Goal: Task Accomplishment & Management: Complete application form

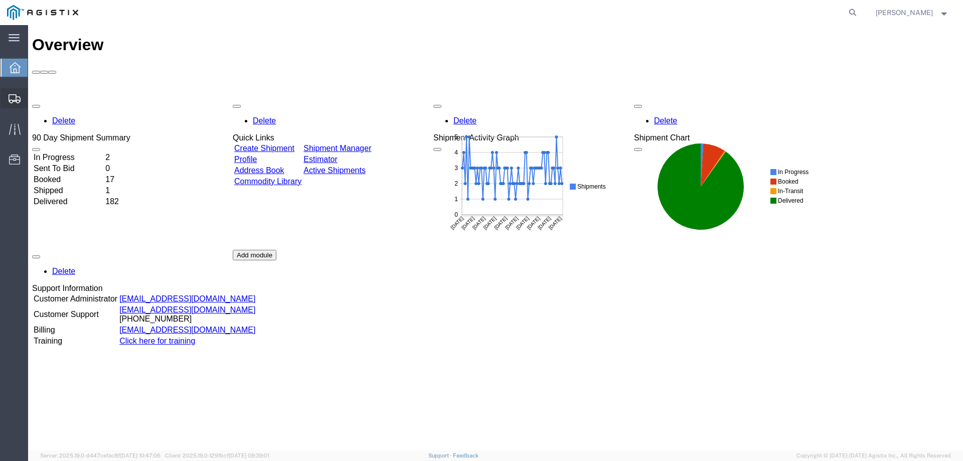
click at [0, 0] on span "Create from Template" at bounding box center [0, 0] width 0 height 0
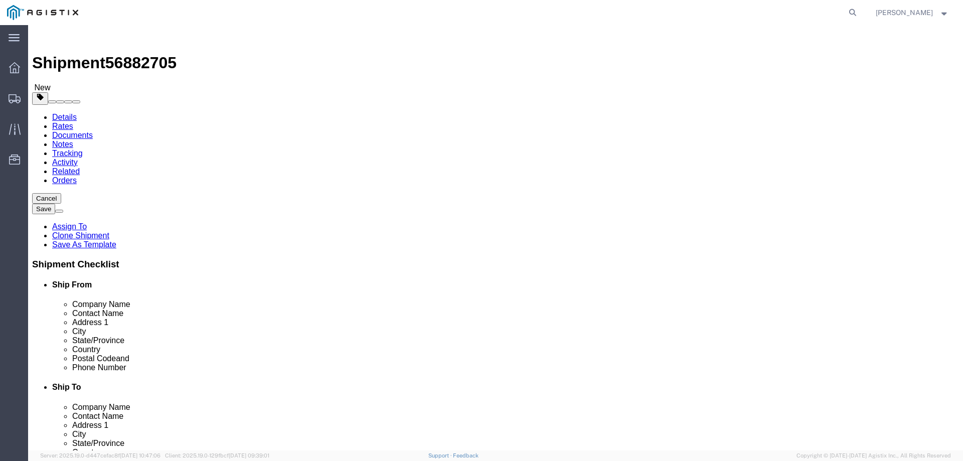
select select
select select "65511"
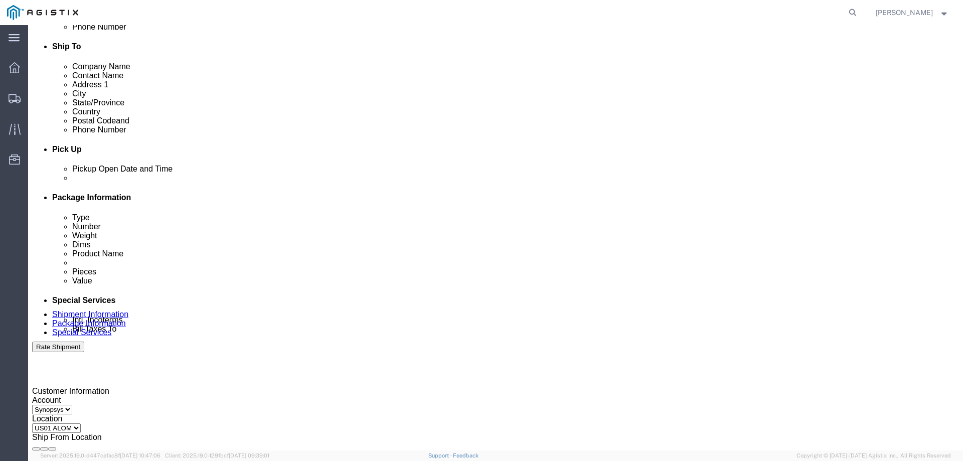
scroll to position [351, 0]
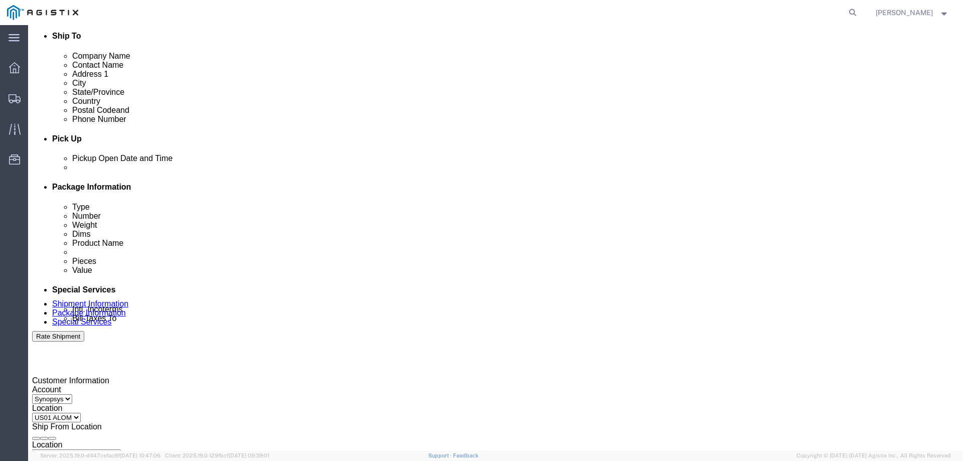
click icon "button"
click button "button"
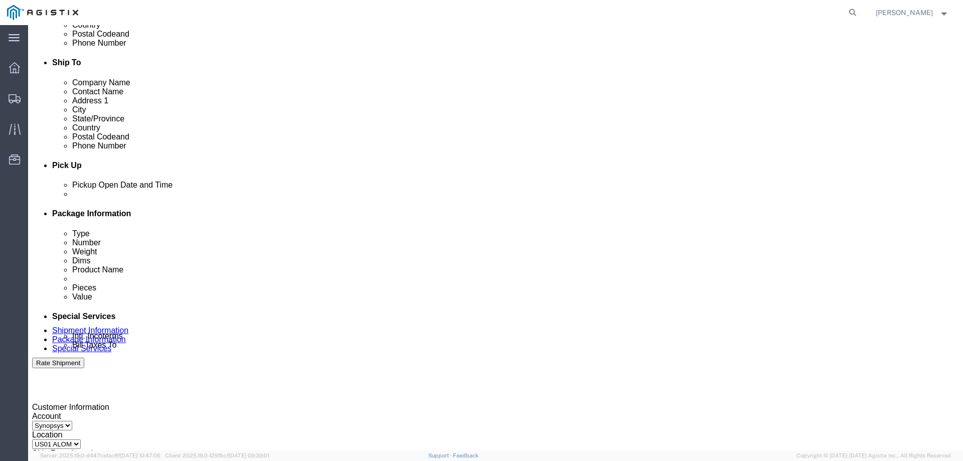
scroll to position [301, 0]
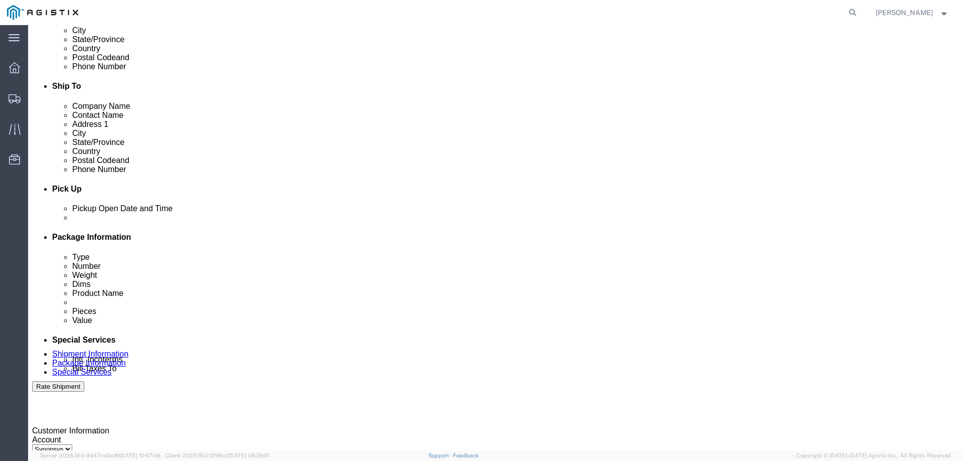
click div
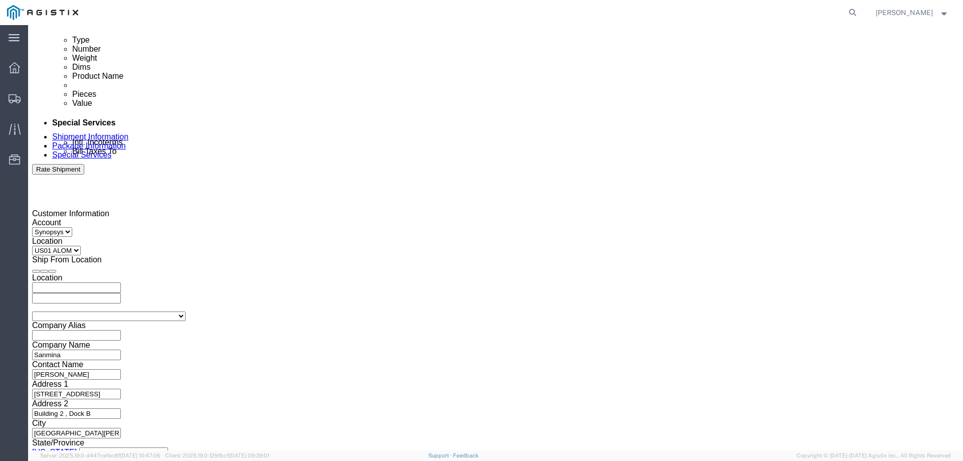
click input "3:00 PM"
type input "3:30 PM"
click button "Apply"
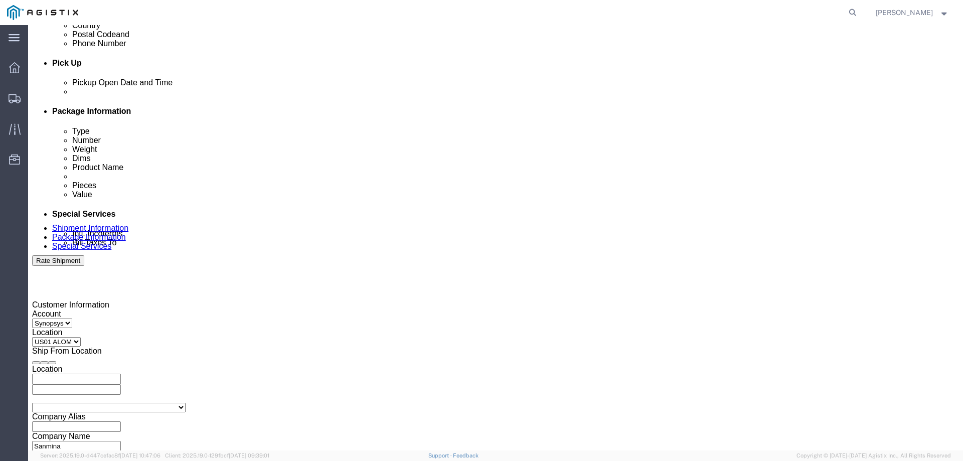
scroll to position [418, 0]
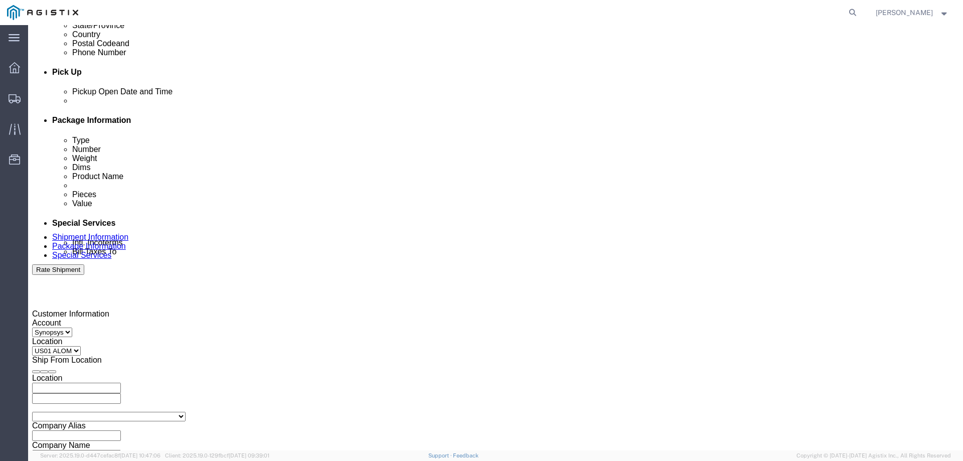
click div
type input "4:00 PM"
click button "Apply"
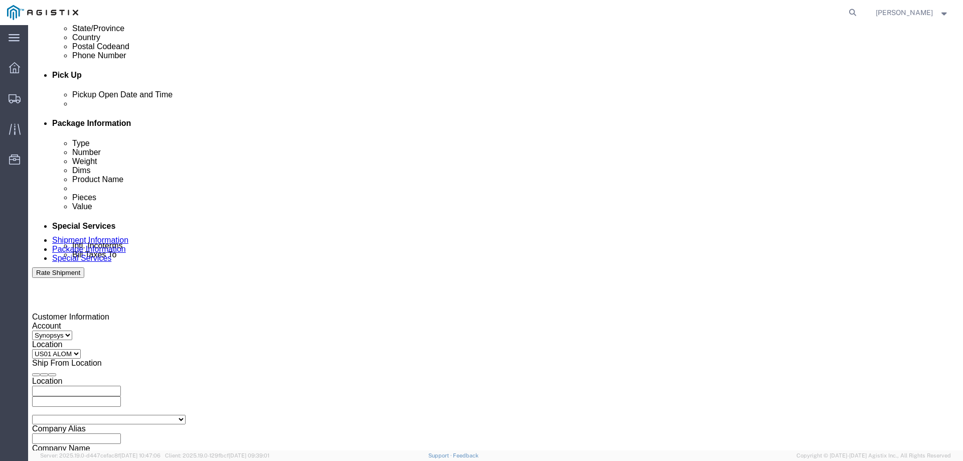
scroll to position [452, 0]
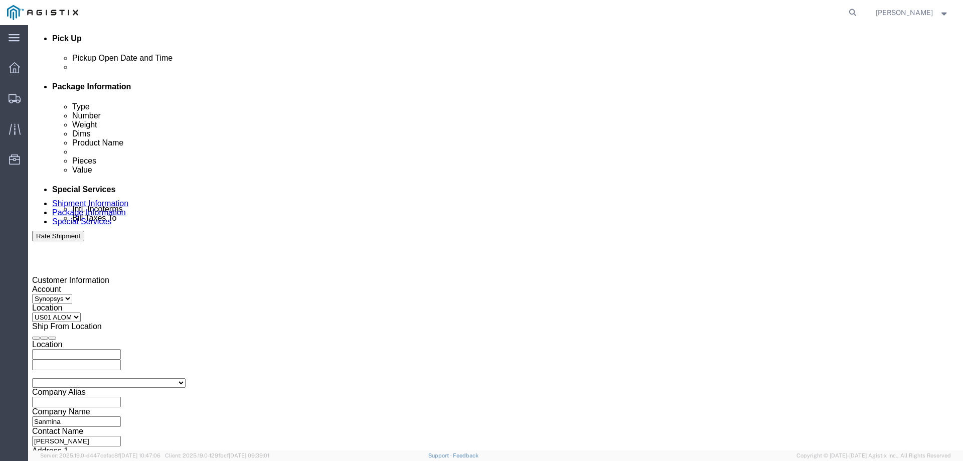
drag, startPoint x: 180, startPoint y: 250, endPoint x: 108, endPoint y: 245, distance: 71.9
click div "Select Account Type Activity ID Airline Appointment Number ASN Batch Request # …"
drag, startPoint x: 159, startPoint y: 244, endPoint x: 163, endPoint y: 253, distance: 9.4
click input "3000021254"
click select "Select Account Type Activity ID Airline Appointment Number ASN Batch Request # …"
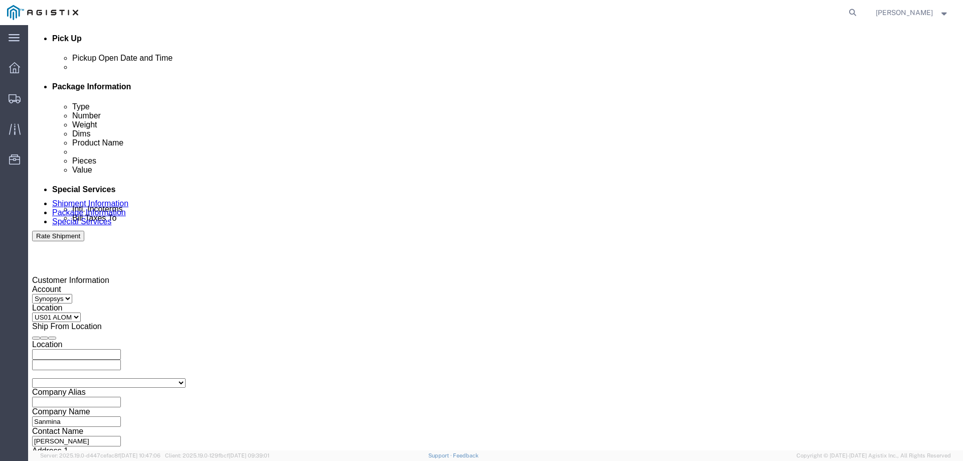
select select "PURCHORD"
click select "Select Account Type Activity ID Airline Appointment Number ASN Batch Request # …"
click input "001"
click select "Select Account Type Activity ID Airline Appointment Number ASN Batch Request # …"
click input "001"
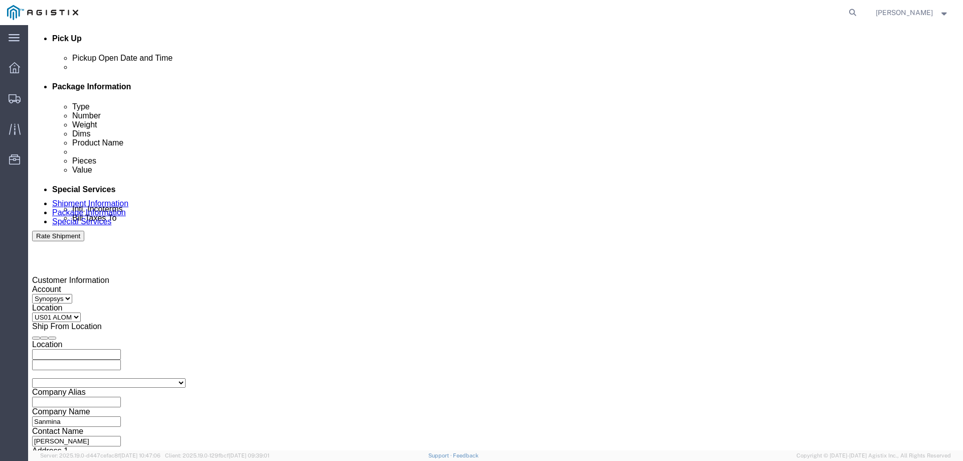
click input "001"
paste input "3000021116"
type input "3000021116"
click div "Select Account Type Activity ID Airline Appointment Number ASN Batch Request # …"
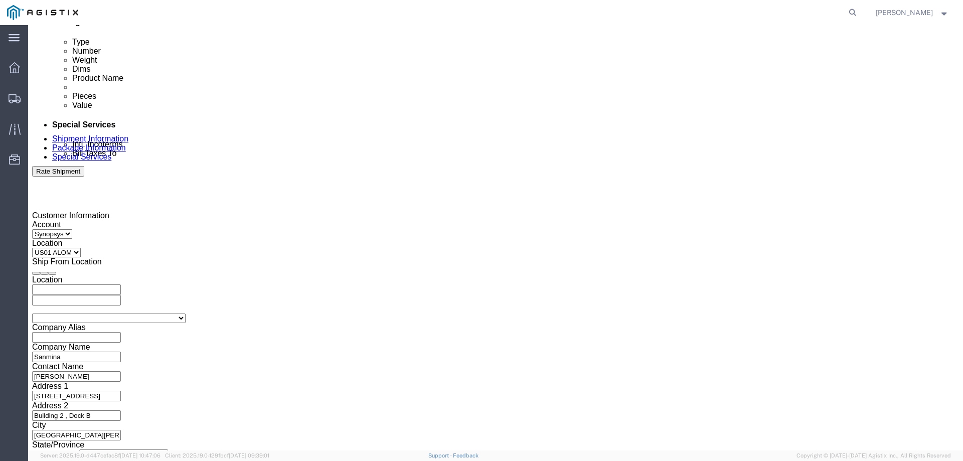
scroll to position [518, 0]
click button "Continue"
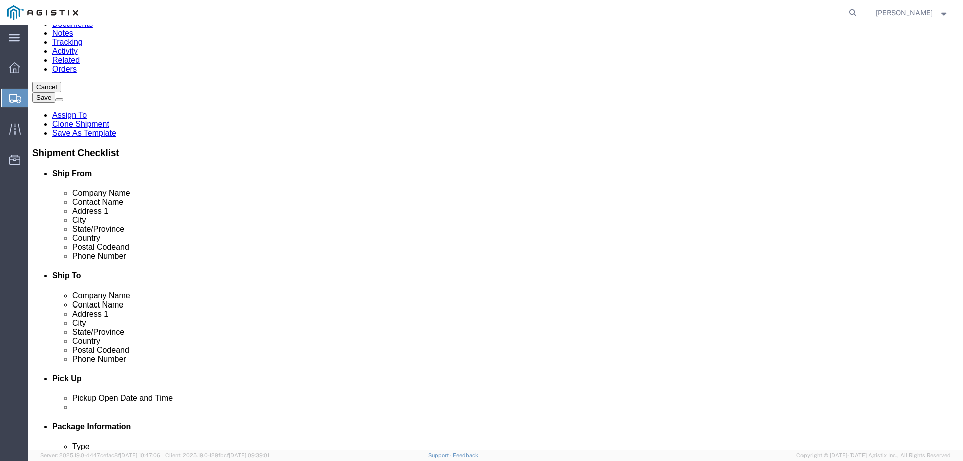
scroll to position [11, 0]
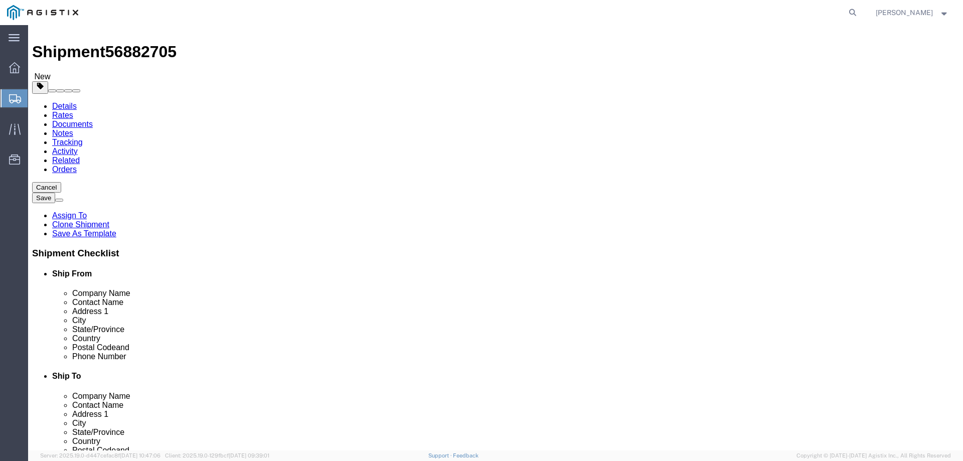
click dd "14.00 Each"
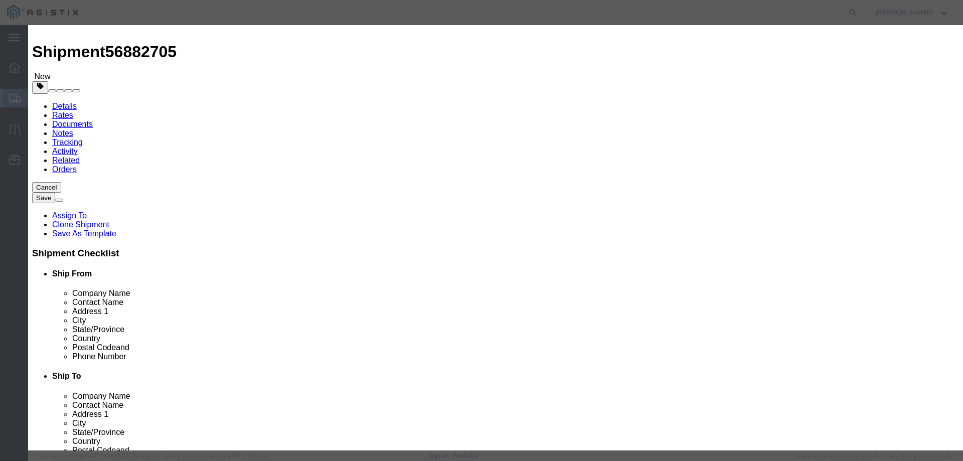
click textarea "PO# 3000021116, QTY: 14"
type textarea "PO# 3000021116, QTY: 12"
click input "14.00"
type input "12.00"
type input "19364.04"
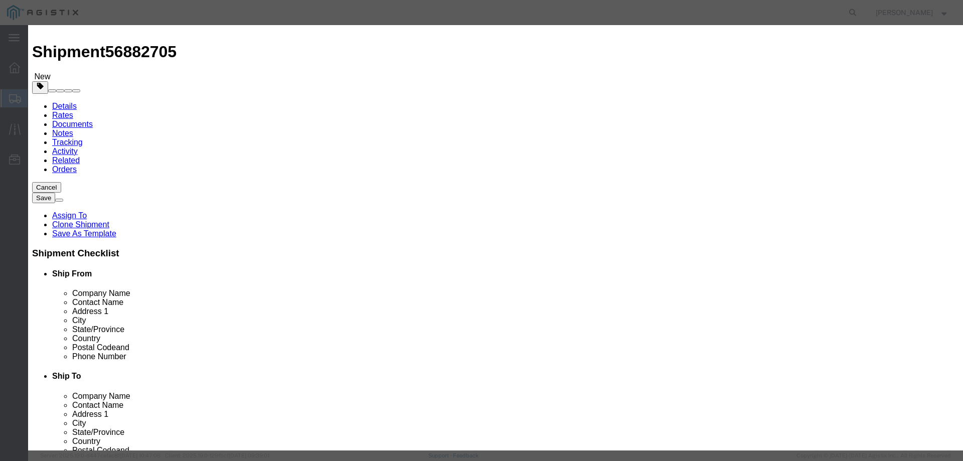
click label "GL Reference"
click label
click input "checkbox"
click label
click input "checkbox"
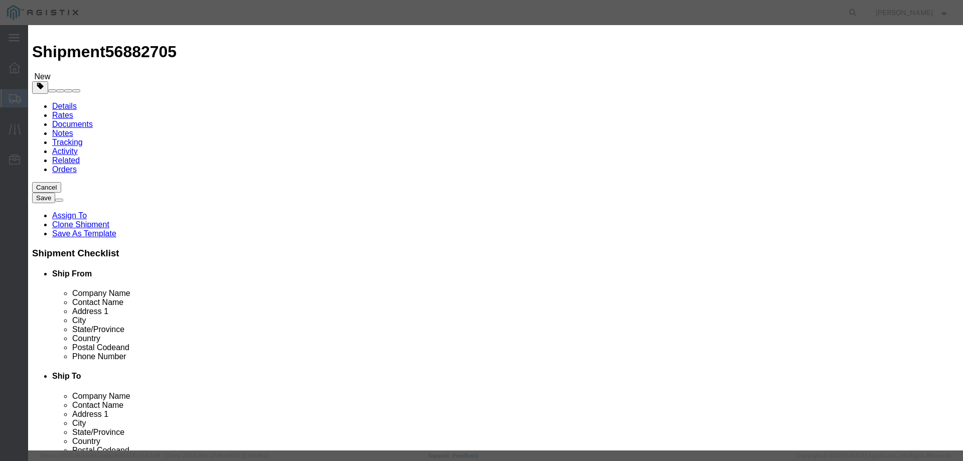
checkbox input "false"
click button "Save & Close"
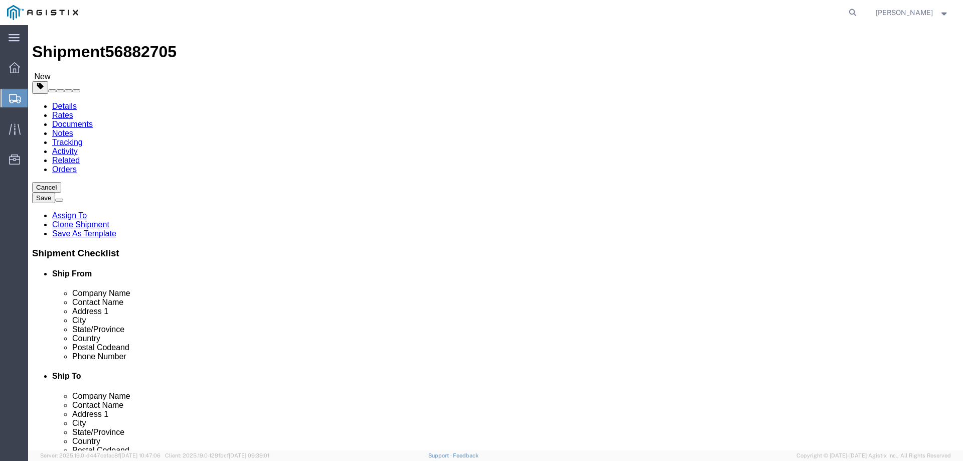
click input "550.00"
drag, startPoint x: 534, startPoint y: 239, endPoint x: 531, endPoint y: 246, distance: 7.6
click input "550.00"
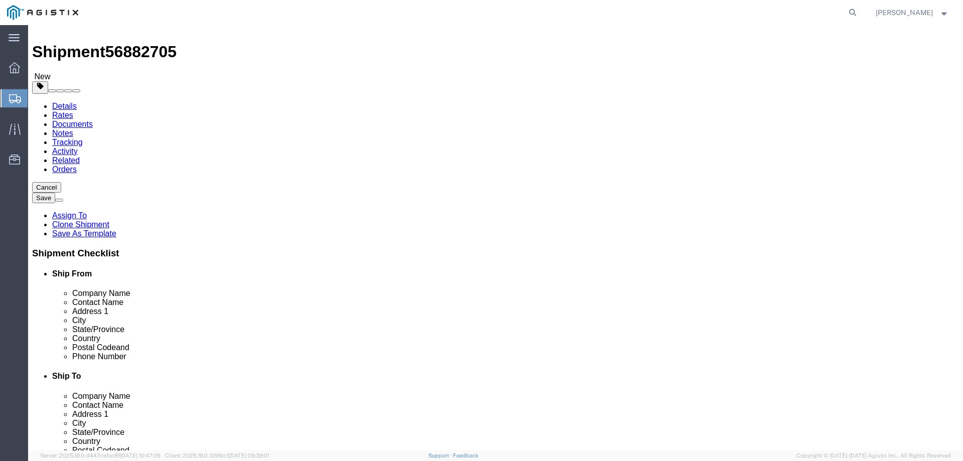
click input "550.00"
type input "500"
click input "60.00"
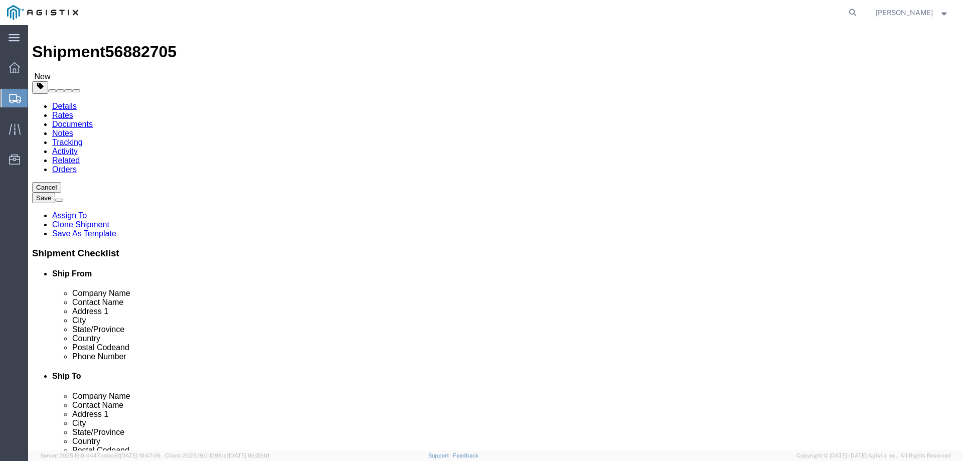
click input "60.00"
type input "50"
click div "Package Type Select Bale(s) Basket(s) Bolt(s) Bottle(s) Buckets Bulk Bundle(s) …"
click input "14"
type input "12"
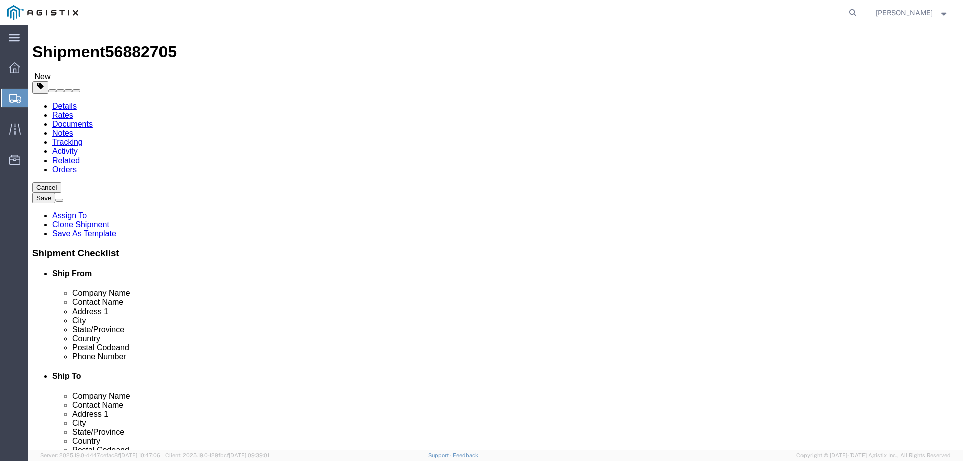
click div "Package Type Select Bale(s) Basket(s) Bolt(s) Bottle(s) Buckets Bulk Bundle(s) …"
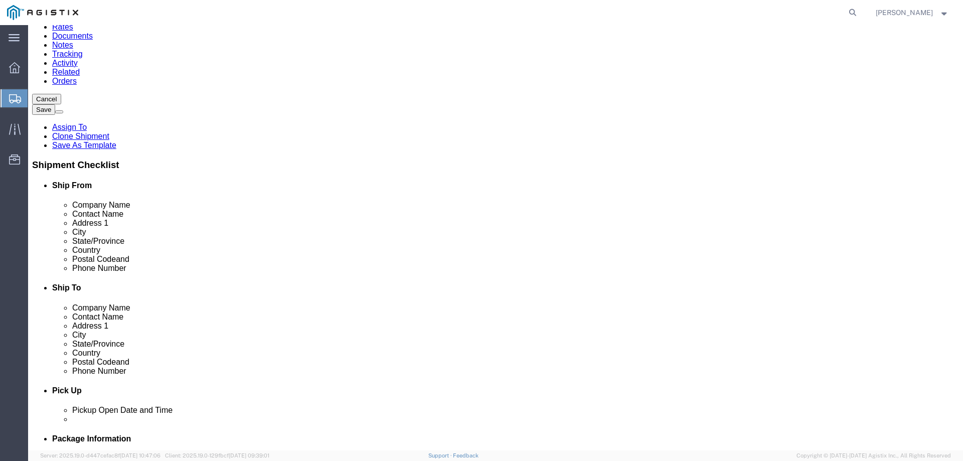
scroll to position [111, 0]
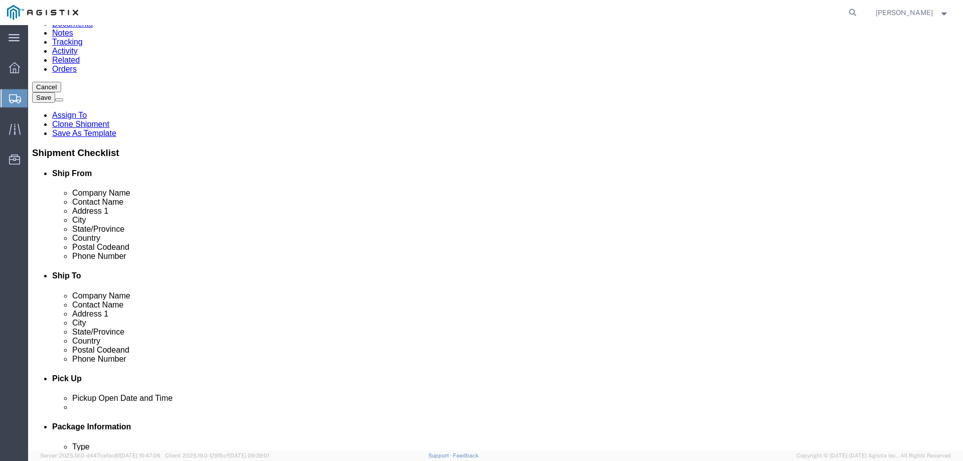
click div "Pieces: 10.00 Each Total value: 16136.70 USD"
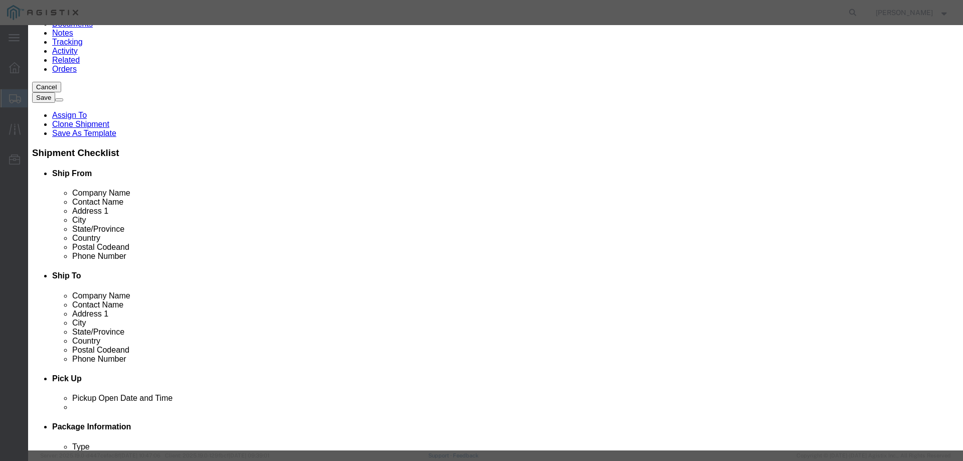
click icon "button"
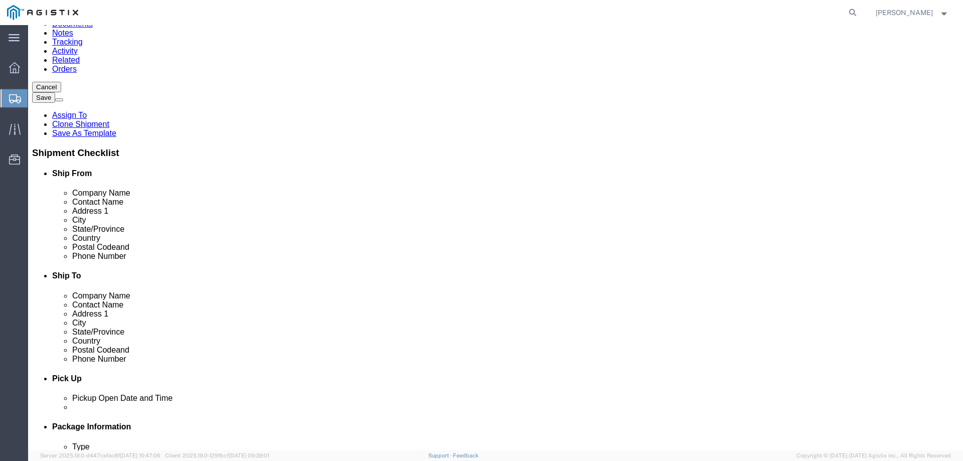
drag, startPoint x: 514, startPoint y: 168, endPoint x: 528, endPoint y: 178, distance: 17.3
click p "HAPS 200 - Rack Kit SH100006725"
click dd "19364.04 USD"
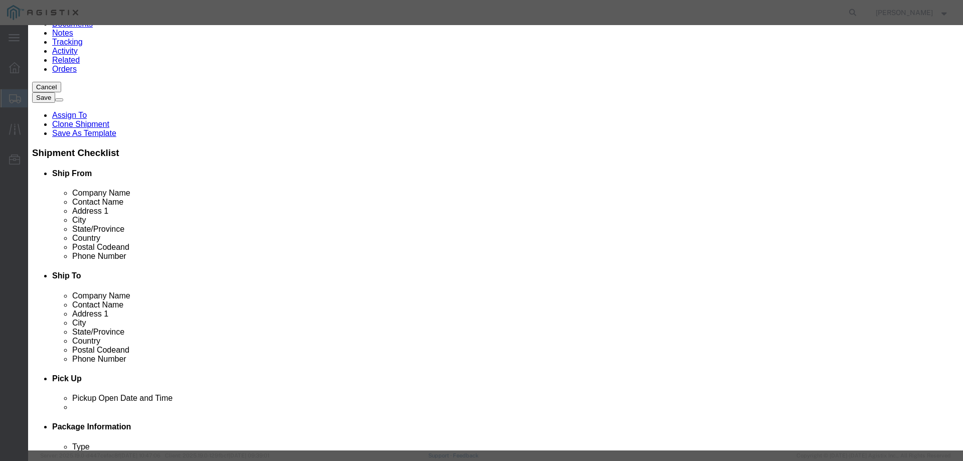
drag, startPoint x: 415, startPoint y: 76, endPoint x: 294, endPoint y: 77, distance: 121.4
click input "HAPS 200 - Rack Kit SH100006725"
click button "Close"
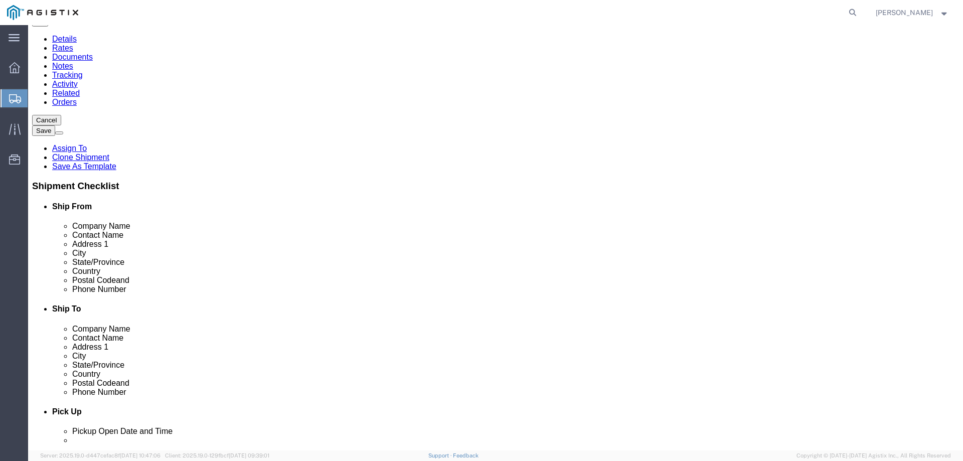
scroll to position [61, 0]
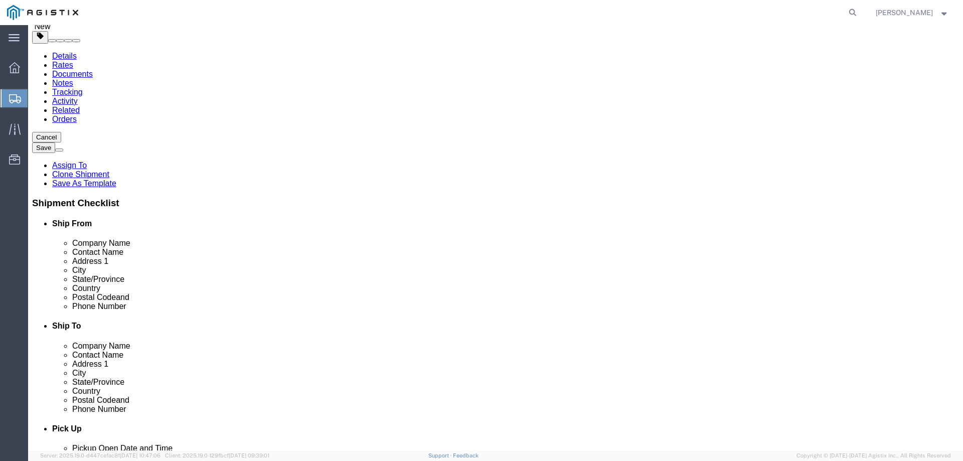
drag, startPoint x: 243, startPoint y: 211, endPoint x: 659, endPoint y: 232, distance: 416.5
click div "1 x Pallet(s) Standard (Not Stackable) Package Type Select Bale(s) Basket(s) Bo…"
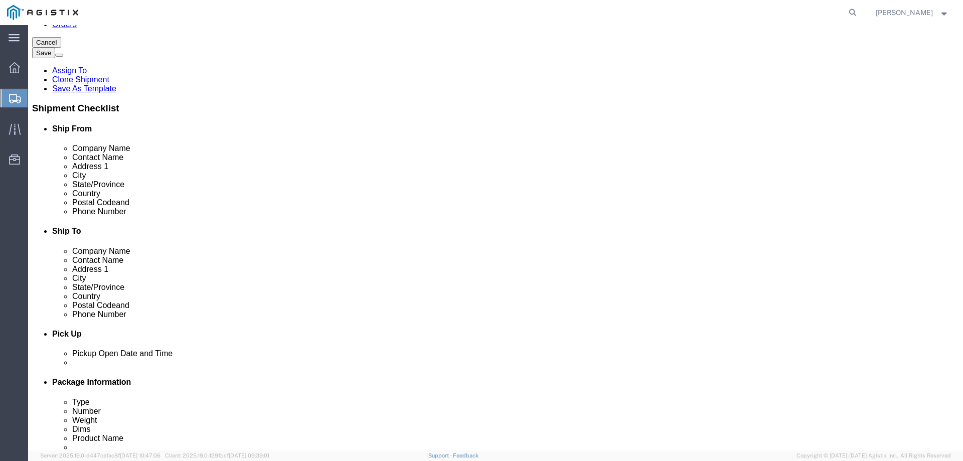
scroll to position [162, 0]
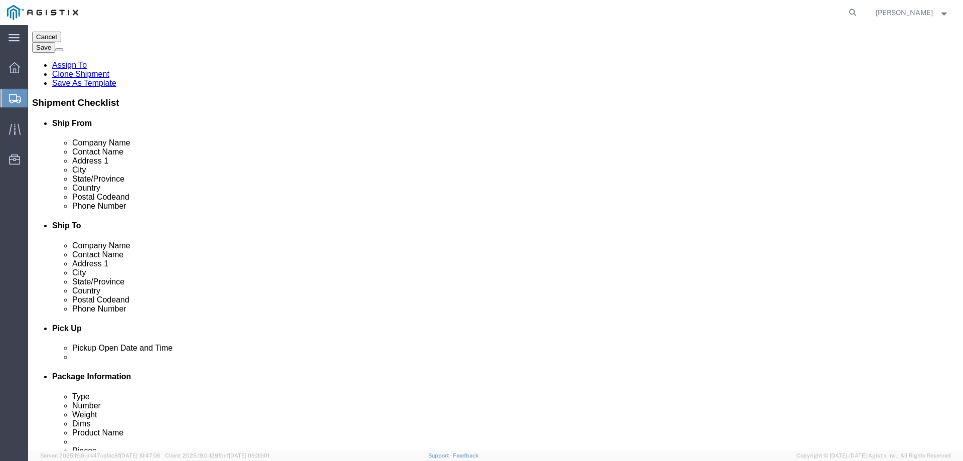
click link "Delete this content"
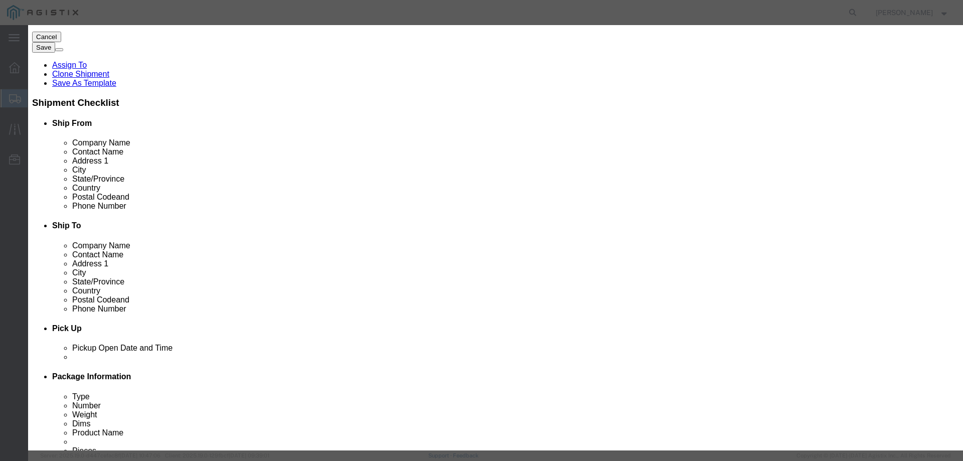
click div "Yes Cancel"
click button "Yes"
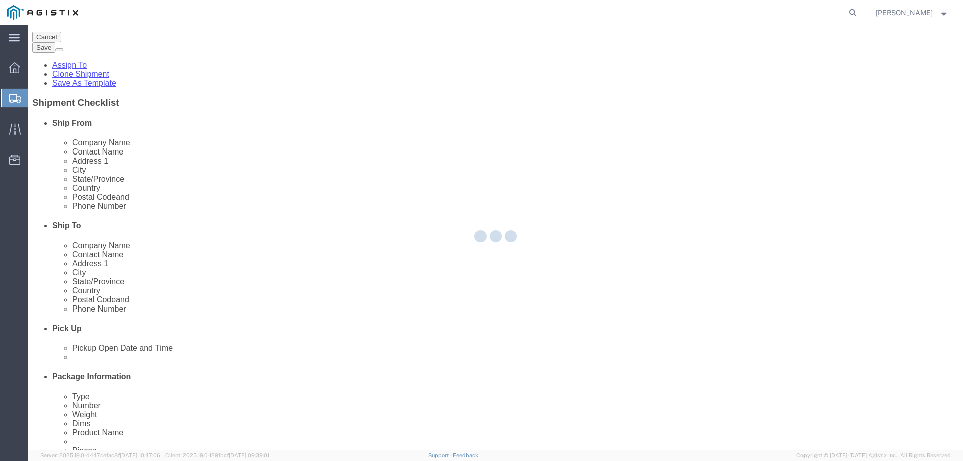
scroll to position [39, 0]
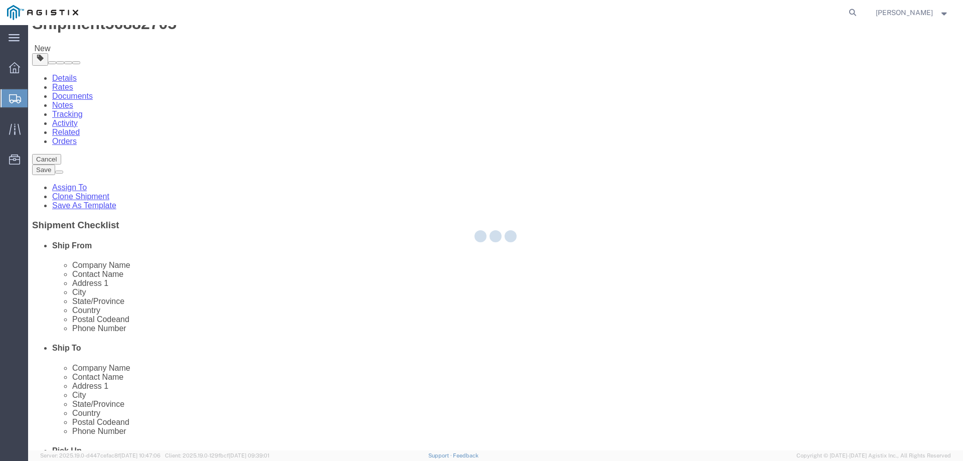
select select "PSNS"
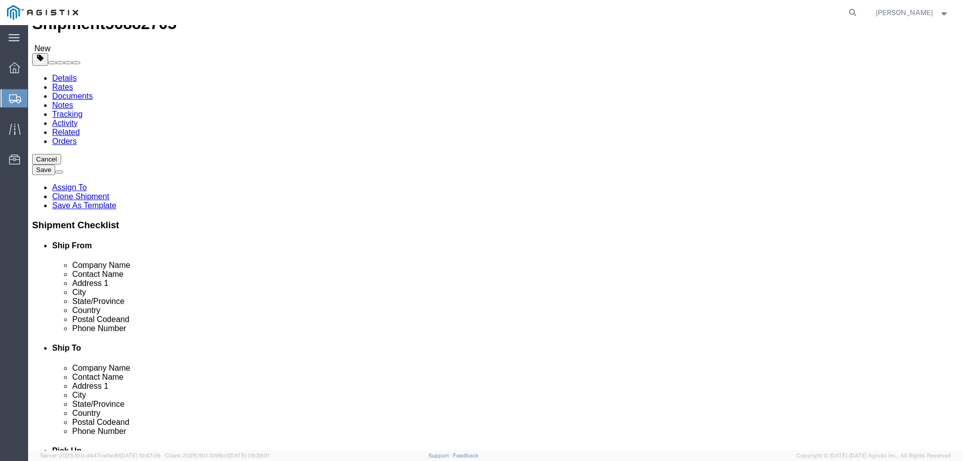
click div "Pieces: 10.00 Each Total value: 16136.70 USD"
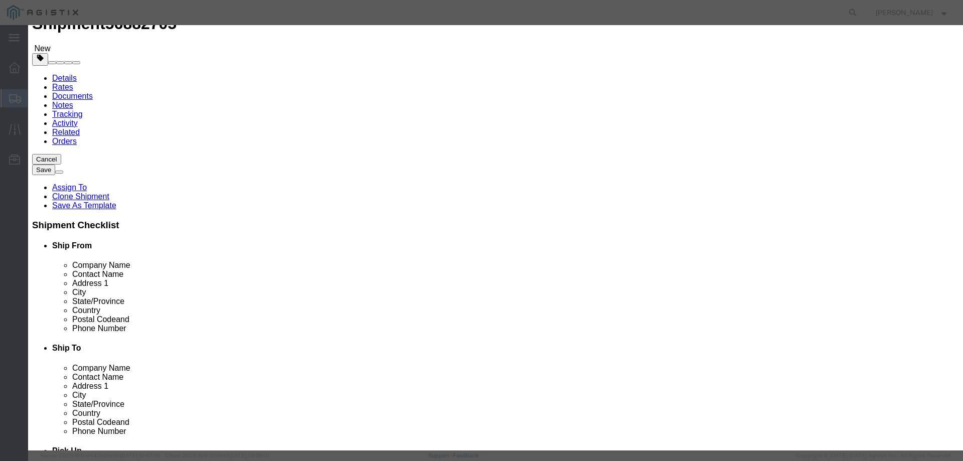
drag, startPoint x: 419, startPoint y: 80, endPoint x: 271, endPoint y: 101, distance: 149.5
click div "Product Name ZeBu-200 6F Rack Kit SH100007783 Pieces 10.00 Select Bag Barrels 1…"
paste input "HAPS 200 - Rack Kit SH100006725"
type input "HAPS 200 - Rack Kit SH100006725"
drag, startPoint x: 621, startPoint y: 78, endPoint x: 584, endPoint y: 78, distance: 36.6
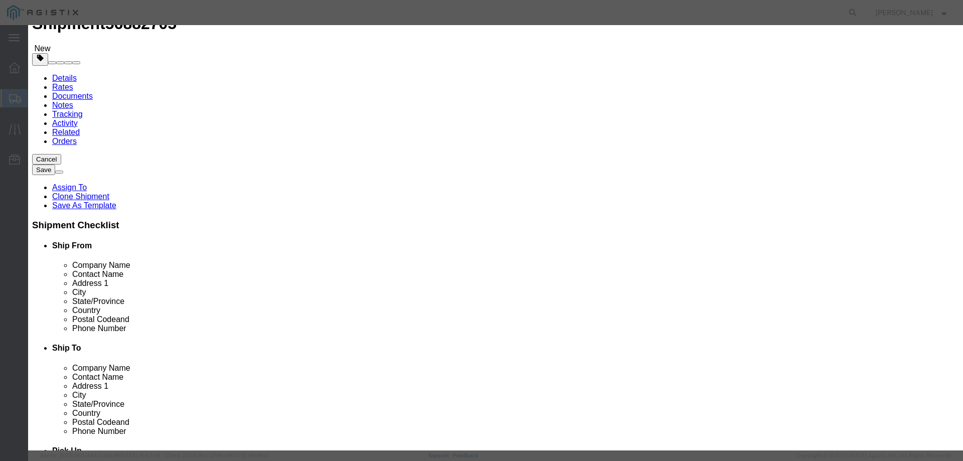
click textarea "PO# 3000021296, QTY# 10"
paste textarea "11"
type textarea "PO# 3000021116, QTY# 10"
click div "Product Name HAPS 200 - Rack Kit SH100006725 Pieces 10.00 Select Bag Barrels 10…"
click button "Save & Close"
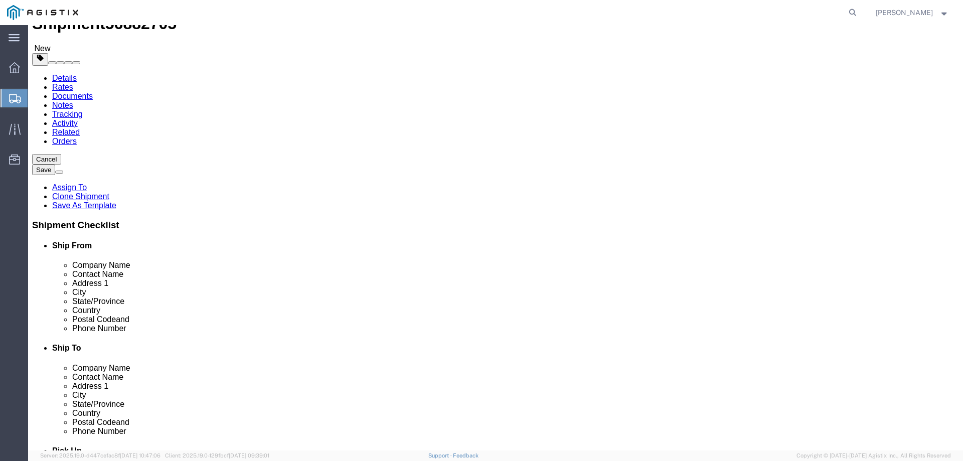
click input "550.00"
type input "500"
click div "Package Type Select Bale(s) Basket(s) Bolt(s) Bottle(s) Buckets Bulk Bundle(s) …"
click input "28"
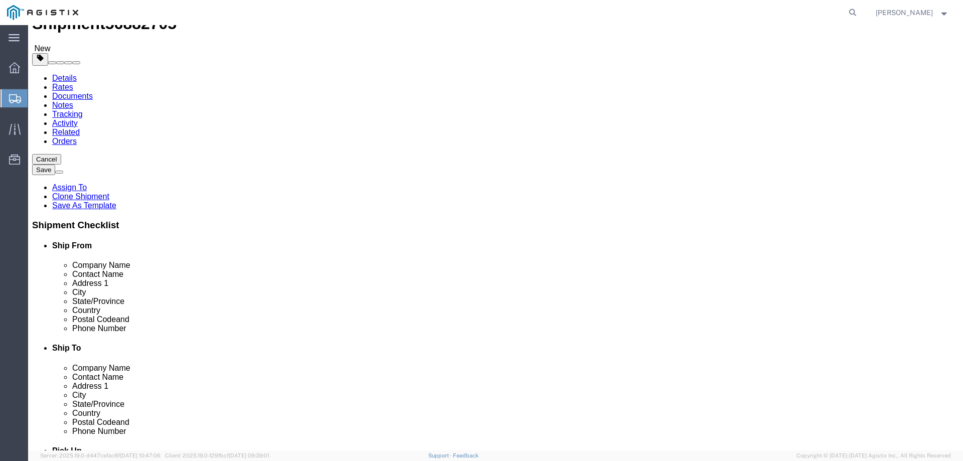
type input "22"
click div "1 x Pallet(s) Standard (Not Stackable) Package Type Select Bale(s) Basket(s) Bo…"
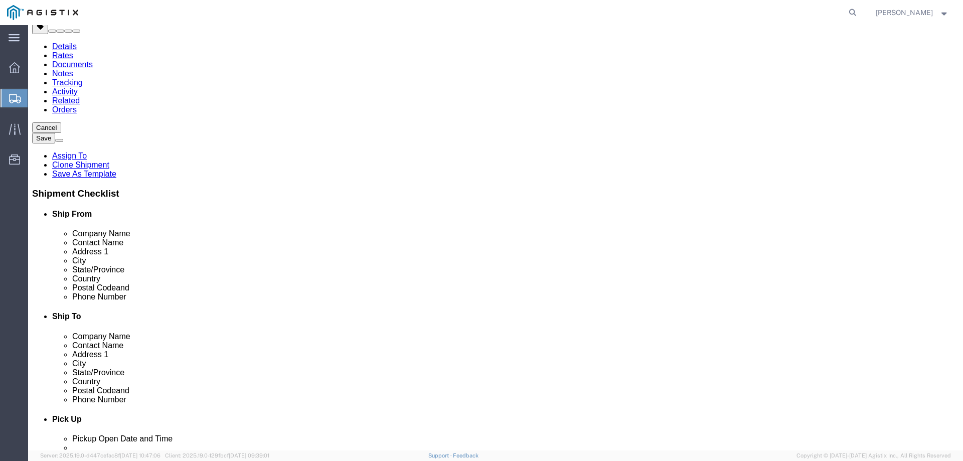
scroll to position [103, 0]
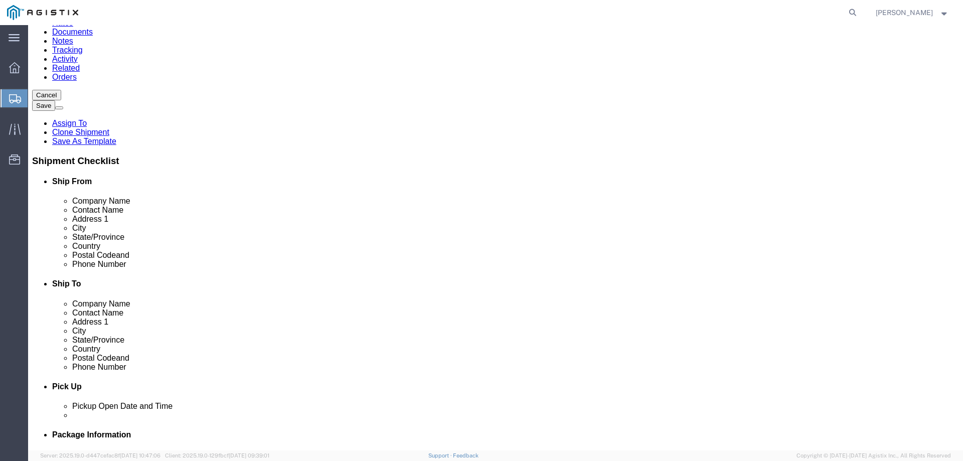
click button "Continue"
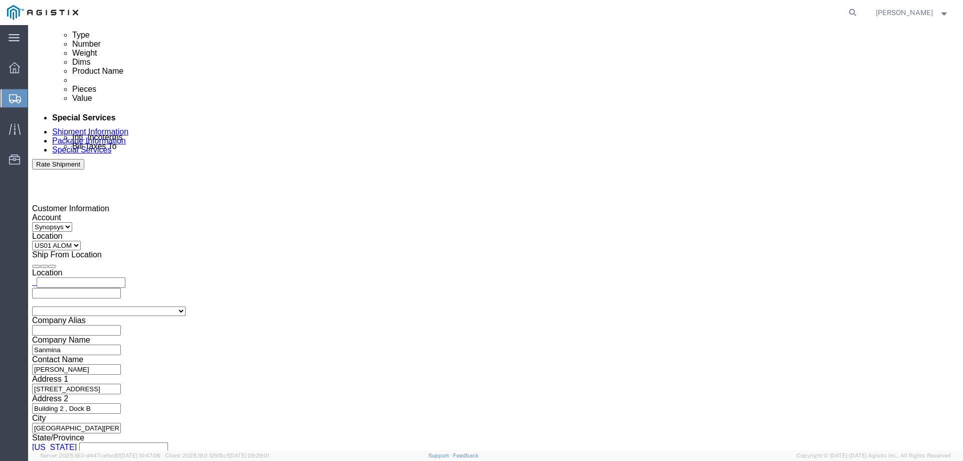
scroll to position [496, 0]
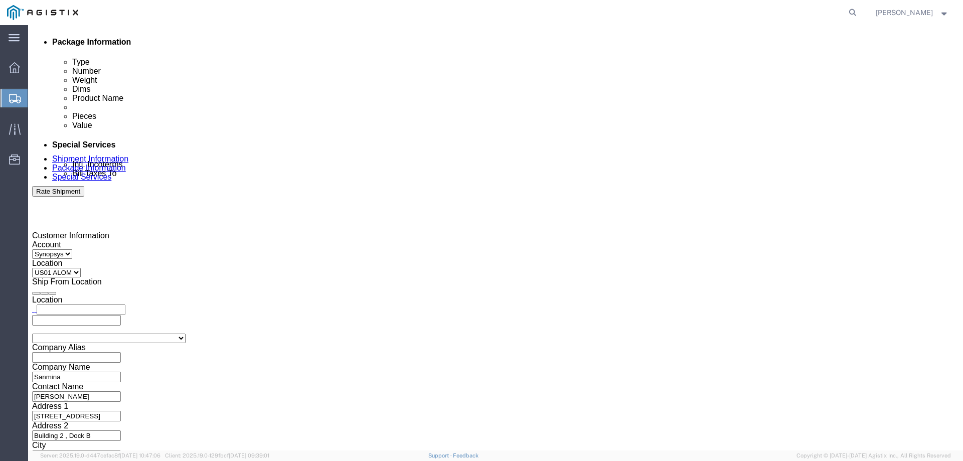
drag, startPoint x: 144, startPoint y: 15, endPoint x: 86, endPoint y: 14, distance: 58.7
click div "Shipment 56882705 New"
click span "56882705"
drag, startPoint x: 81, startPoint y: 14, endPoint x: 145, endPoint y: 17, distance: 64.3
click div "Shipment 56882705 New"
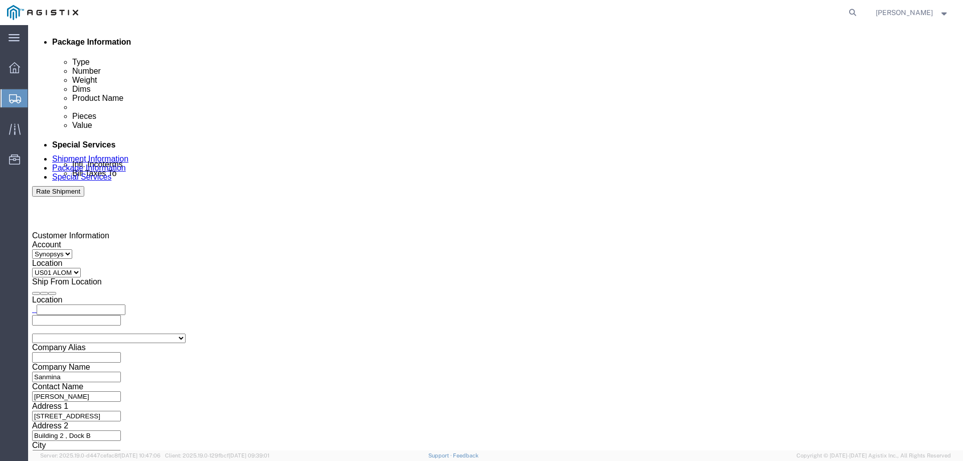
click span "56882705"
drag, startPoint x: 137, startPoint y: 12, endPoint x: 83, endPoint y: 10, distance: 54.7
click div "Shipment 56882705 New"
copy span "56882705"
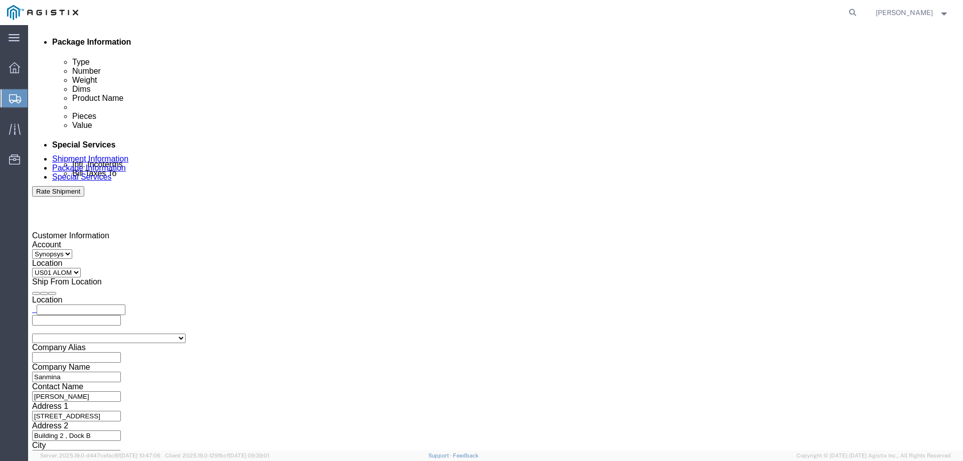
drag, startPoint x: 652, startPoint y: 255, endPoint x: 618, endPoint y: 248, distance: 35.3
click textarea "Hello Team. Please process Shipment 56839516 2 Pallets in shipment Driver must …"
drag, startPoint x: 618, startPoint y: 248, endPoint x: 622, endPoint y: 253, distance: 6.4
paste textarea "82705"
type textarea "Hello Team. Please process Shipment 56882705 2 Pallets in shipment Driver must …"
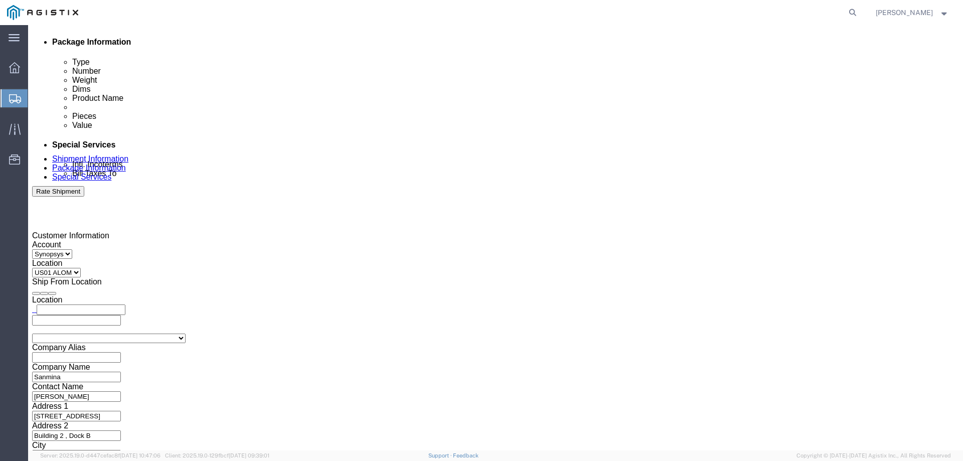
click div "To [EMAIL_ADDRESS][DOMAIN_NAME] [EMAIL_ADDRESS][DOMAIN_NAME] [EMAIL_ADDRESS][DO…"
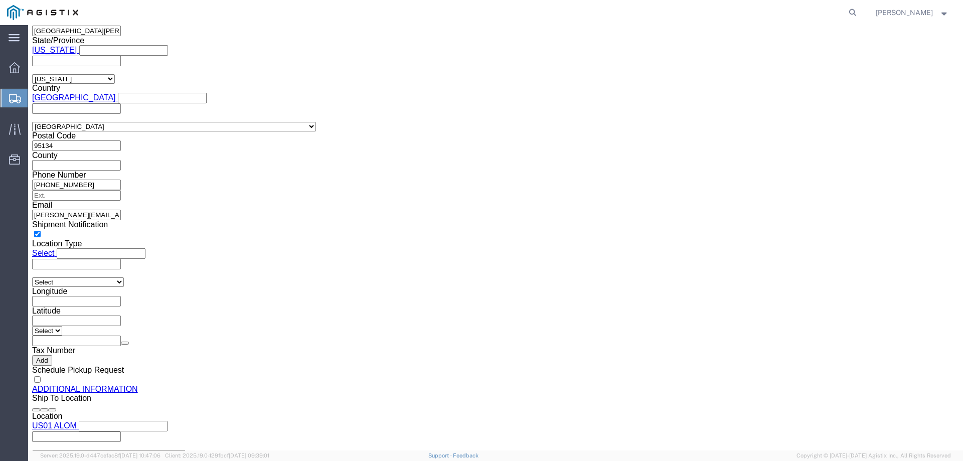
scroll to position [998, 0]
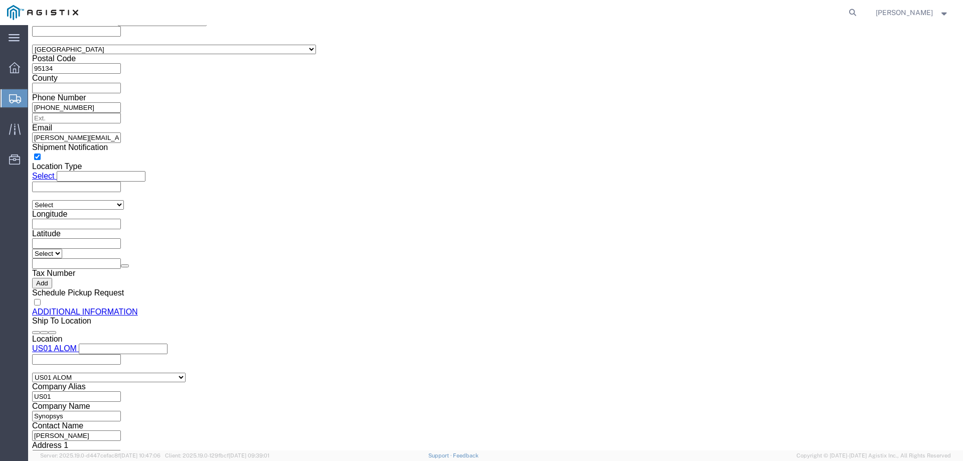
click button "Rate Shipment"
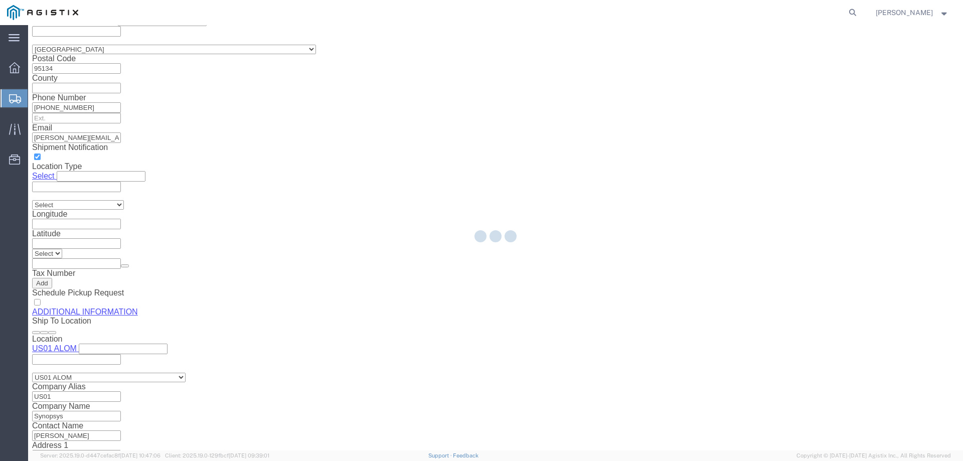
scroll to position [0, 0]
